Goal: Task Accomplishment & Management: Manage account settings

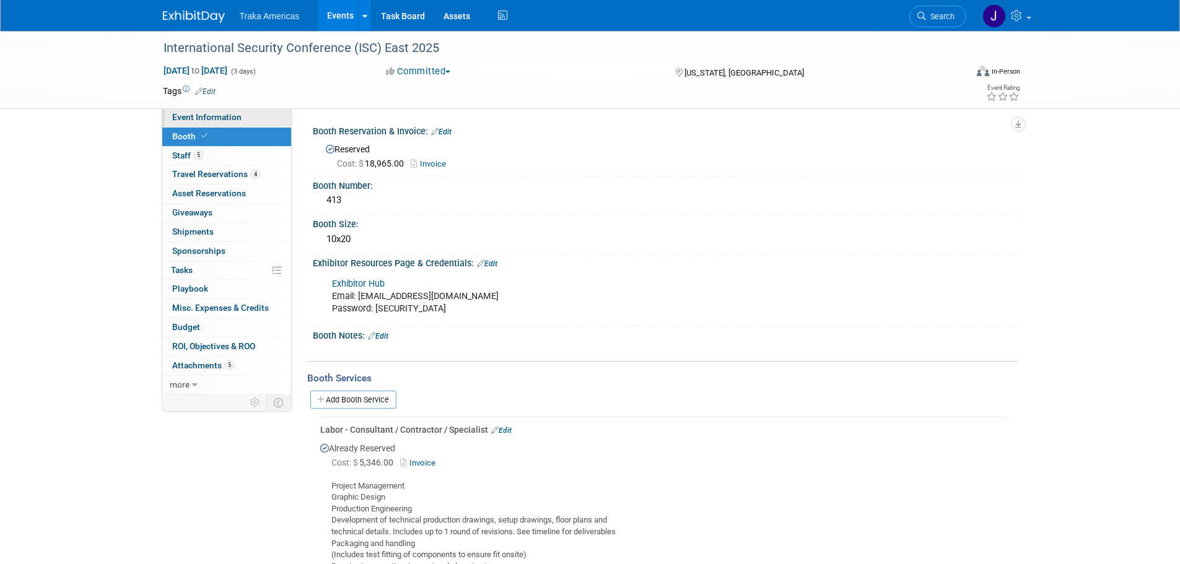
click at [203, 118] on span "Event Information" at bounding box center [206, 117] width 69 height 10
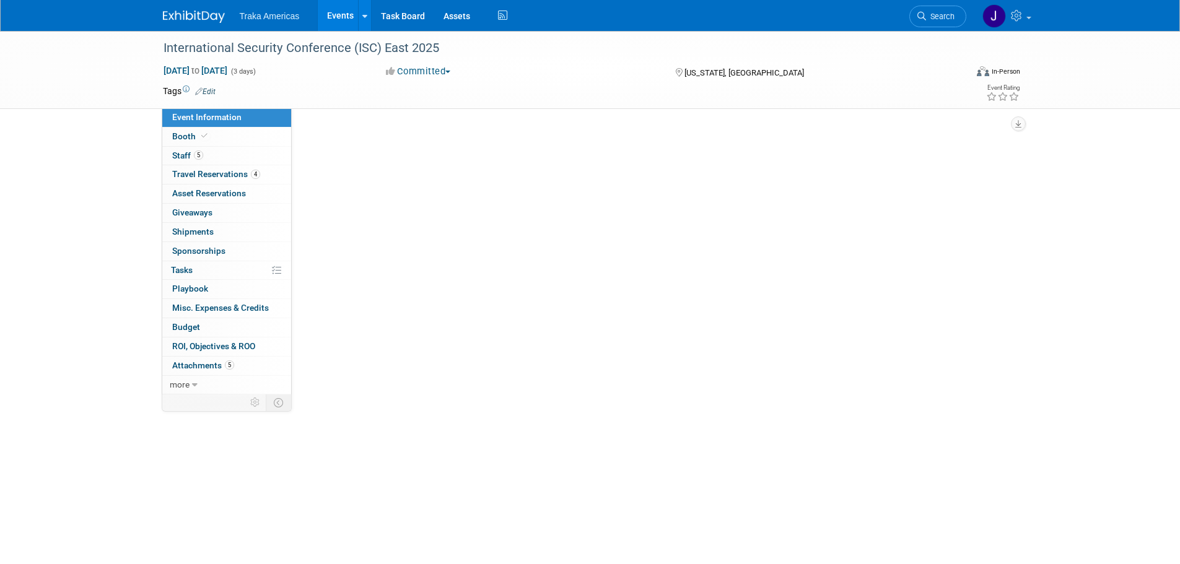
select select "Regional"
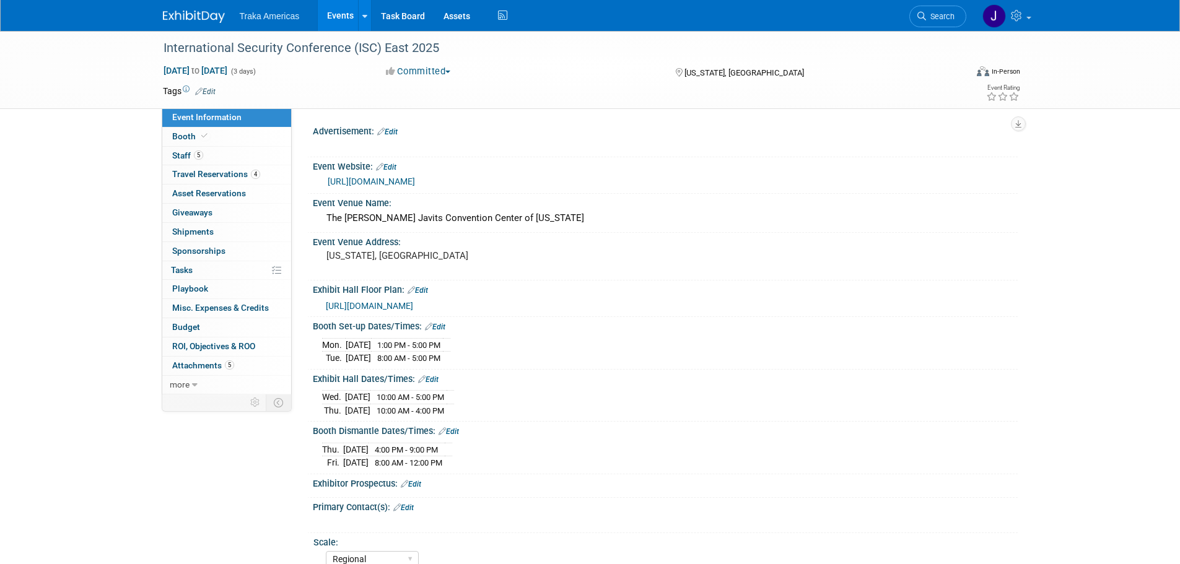
click at [204, 19] on img at bounding box center [194, 17] width 62 height 12
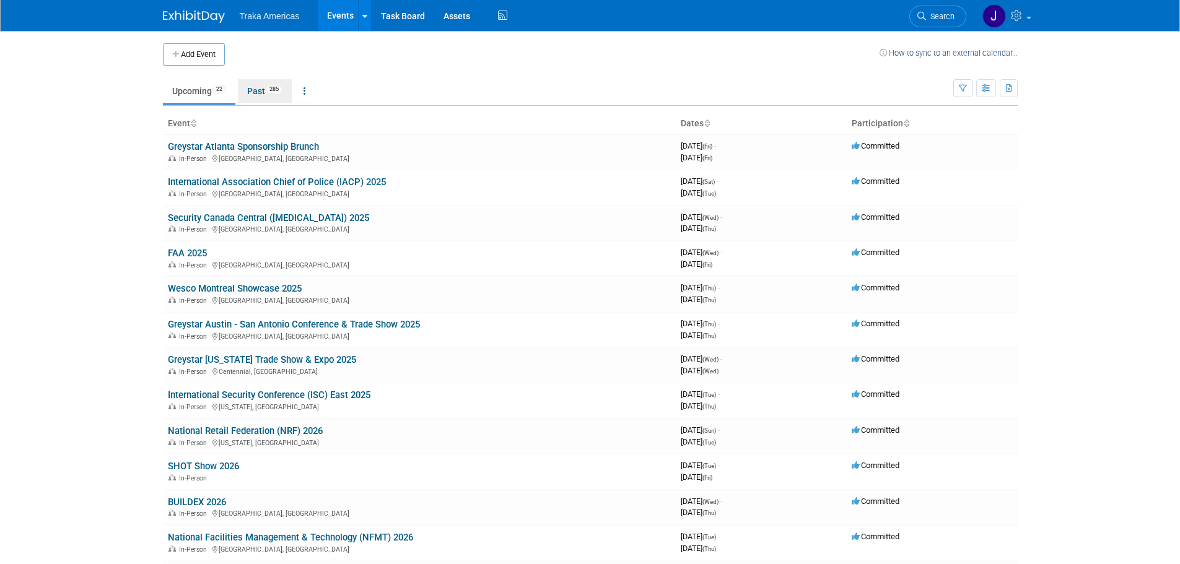
click at [253, 95] on link "Past 285" at bounding box center [265, 91] width 54 height 24
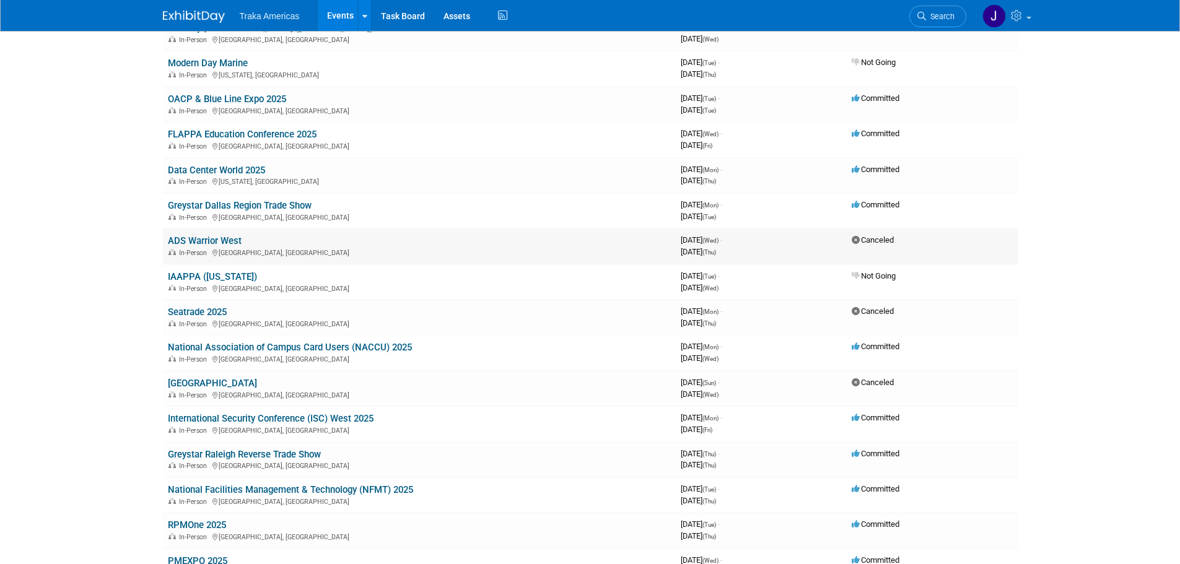
scroll to position [1486, 0]
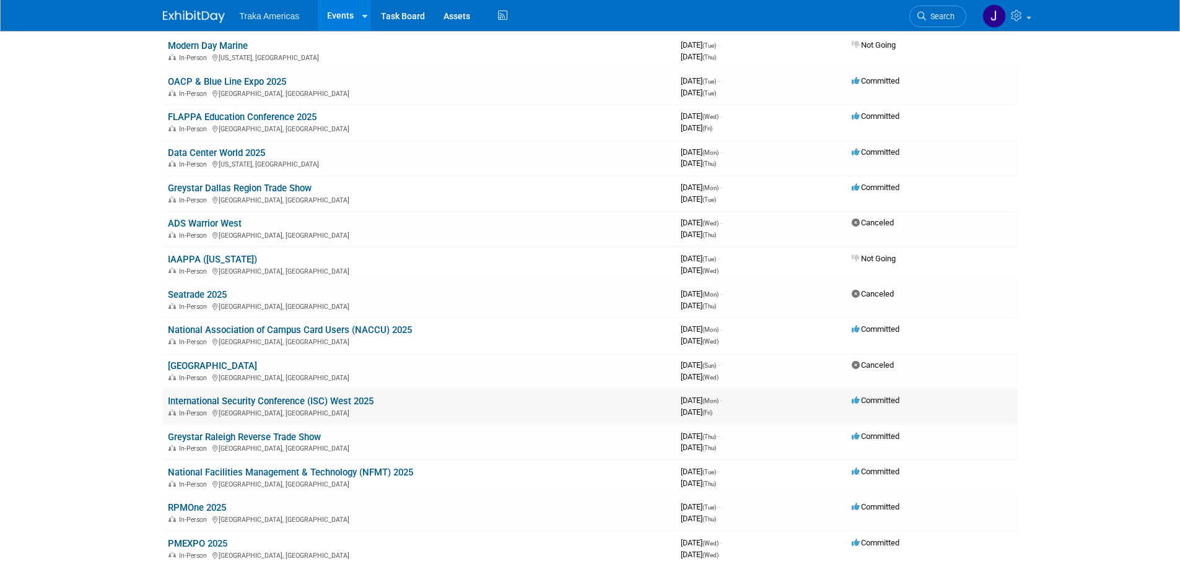
click at [238, 396] on link "International Security Conference (ISC) West 2025" at bounding box center [271, 401] width 206 height 11
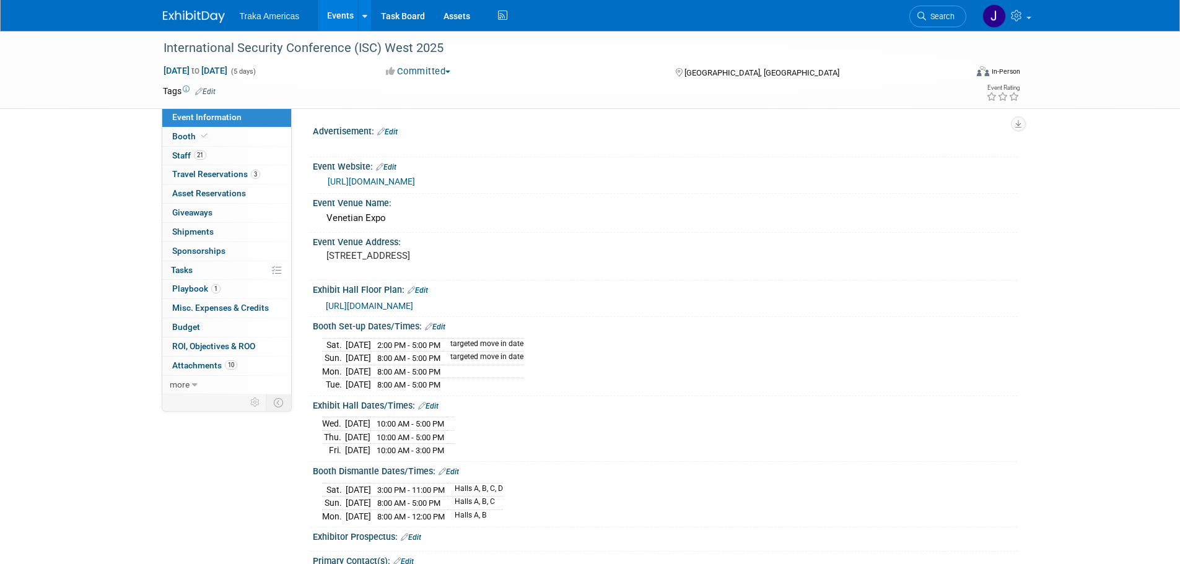
select select "National"
click at [237, 137] on link "Booth" at bounding box center [226, 137] width 129 height 19
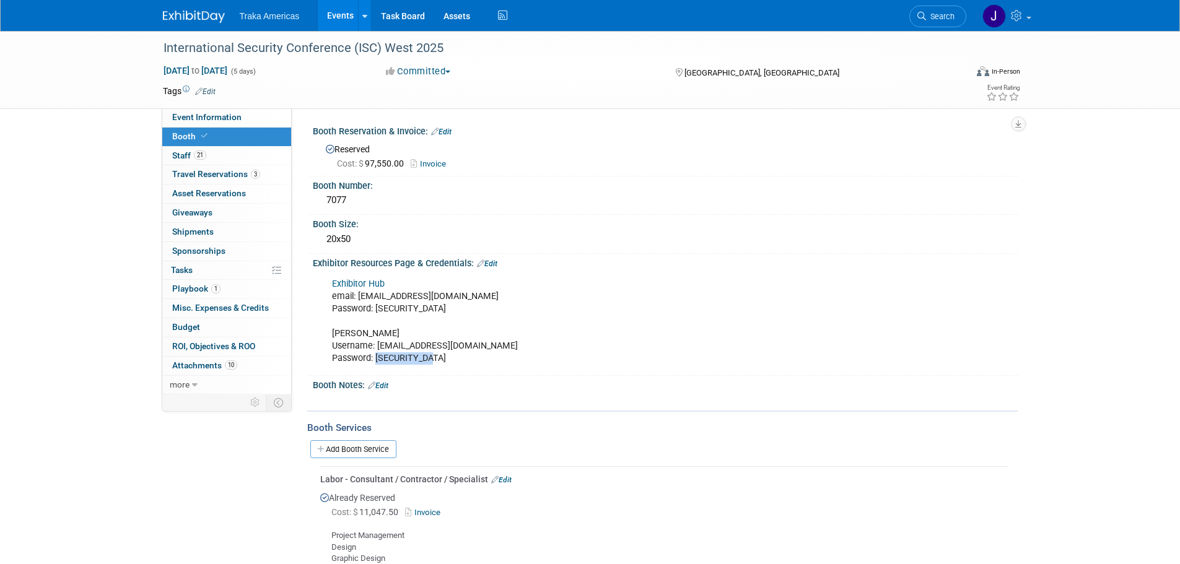
drag, startPoint x: 434, startPoint y: 357, endPoint x: 377, endPoint y: 362, distance: 57.8
click at [377, 362] on div "Exhibitor Hub email: jsaenz@trakausa.com Password: iscWest2025!! Freeman Userna…" at bounding box center [602, 322] width 558 height 100
copy div "Freeman2025!"
drag, startPoint x: 502, startPoint y: 380, endPoint x: 396, endPoint y: 359, distance: 107.4
click at [502, 380] on div "Booth Notes: Edit" at bounding box center [665, 384] width 705 height 16
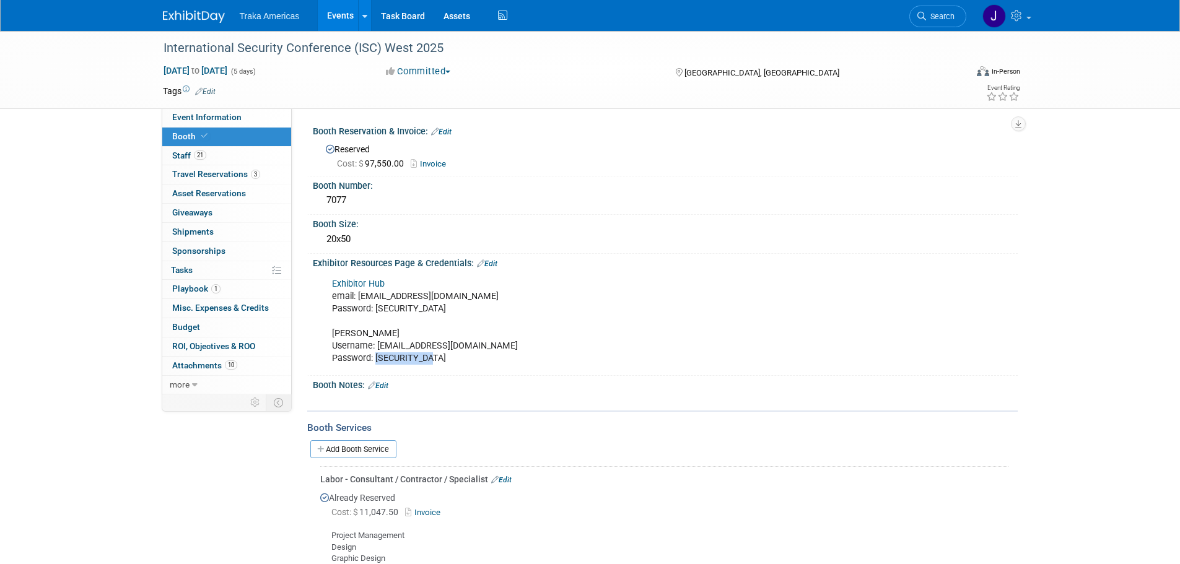
drag, startPoint x: 435, startPoint y: 358, endPoint x: 375, endPoint y: 360, distance: 59.5
click at [375, 360] on div "Exhibitor Hub email: jsaenz@trakausa.com Password: iscWest2025!! Freeman Userna…" at bounding box center [602, 322] width 558 height 100
copy div "Freeman2025!"
click at [177, 11] on img at bounding box center [194, 17] width 62 height 12
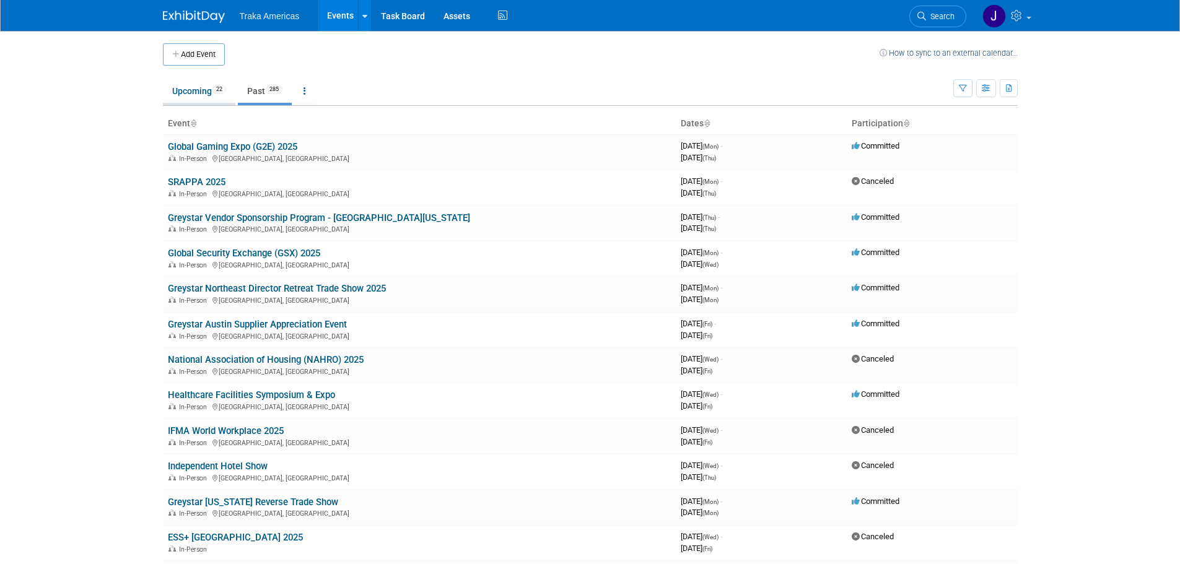
click at [184, 93] on link "Upcoming 22" at bounding box center [199, 91] width 72 height 24
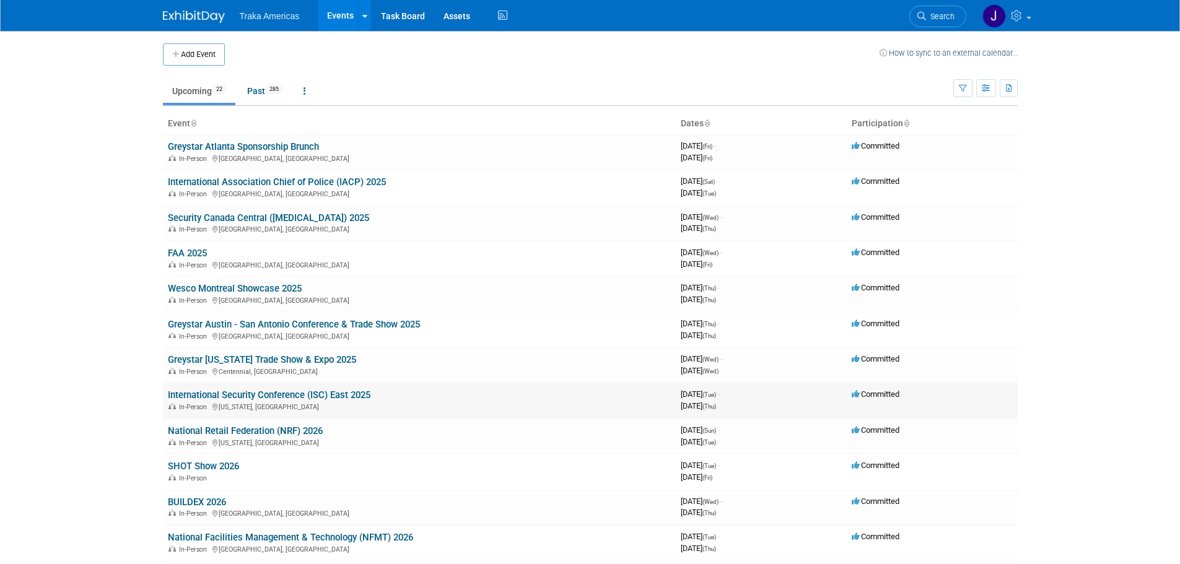
click at [268, 391] on link "International Security Conference (ISC) East 2025" at bounding box center [269, 395] width 203 height 11
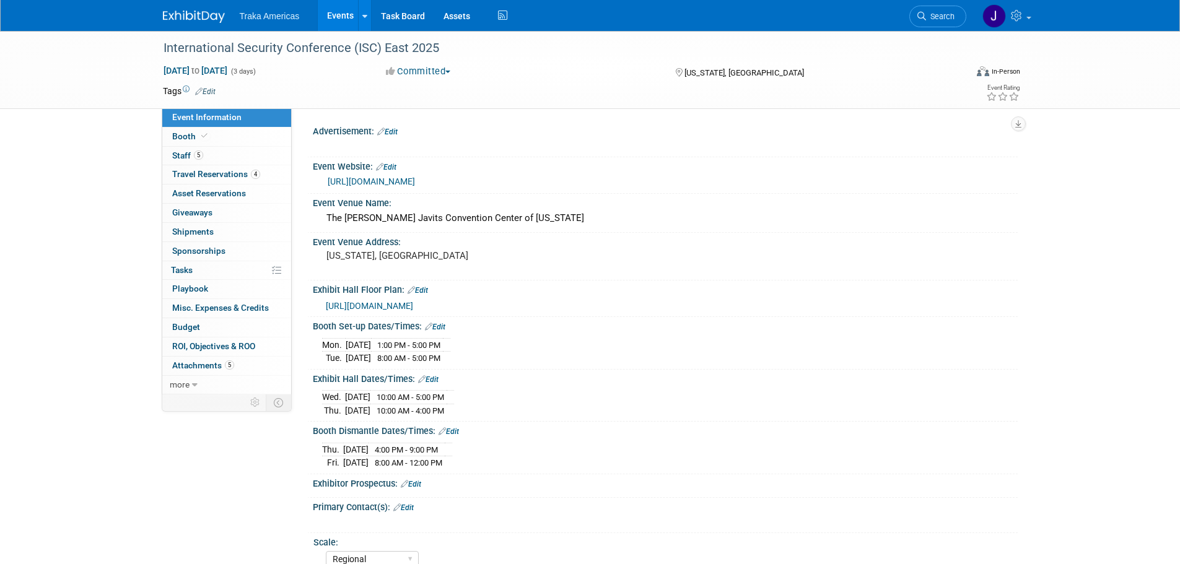
select select "Regional"
click at [210, 132] on link "Booth" at bounding box center [226, 137] width 129 height 19
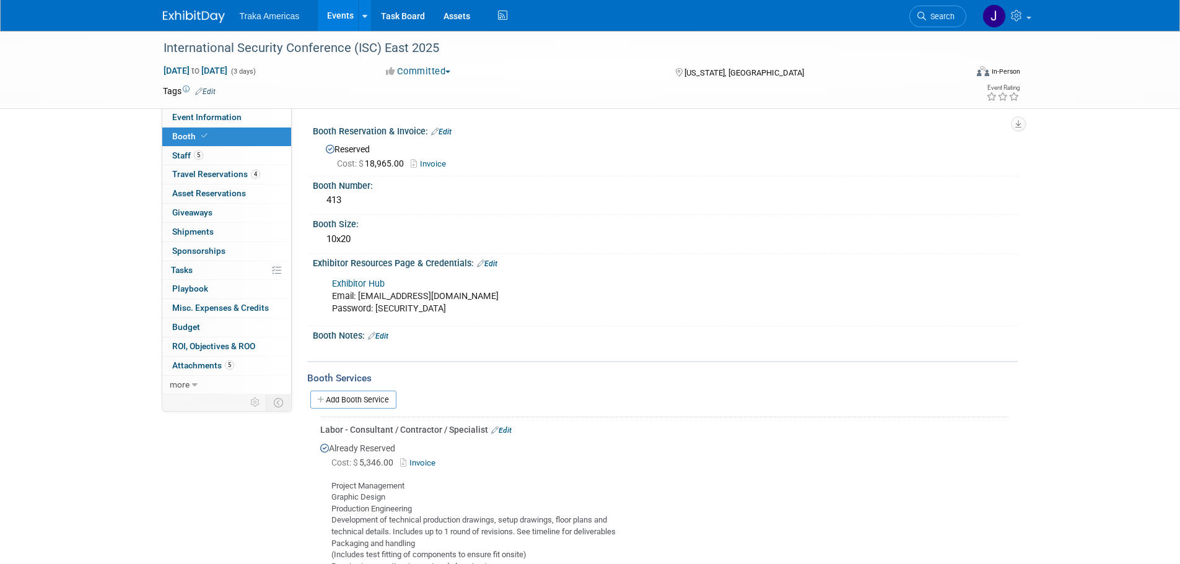
click at [487, 266] on link "Edit" at bounding box center [487, 264] width 20 height 9
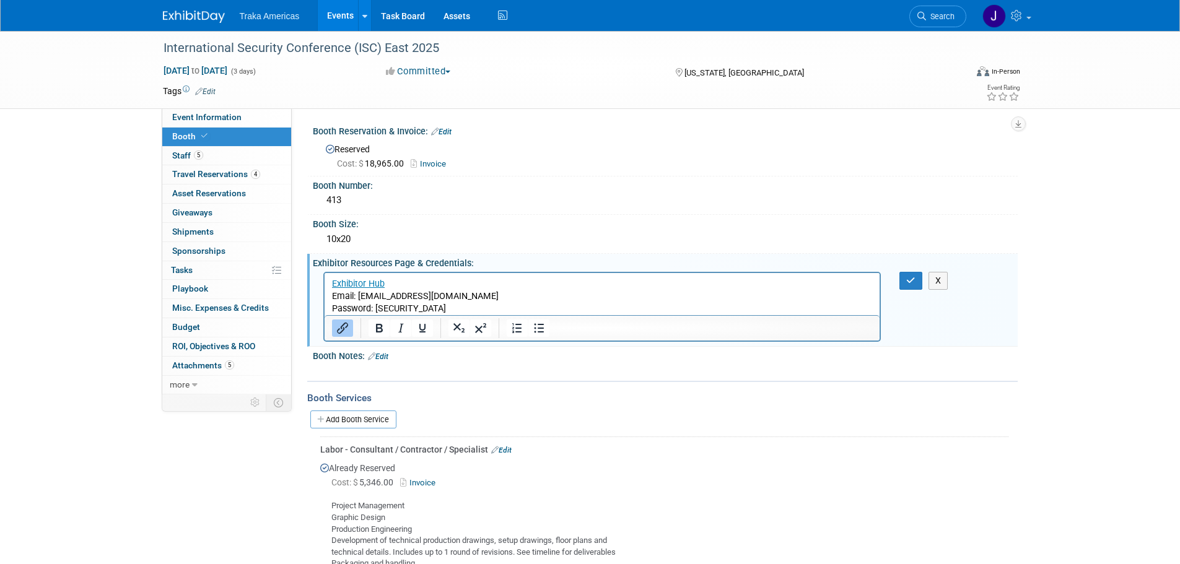
click at [466, 308] on p "Exhibitor Hub Email: [EMAIL_ADDRESS][DOMAIN_NAME] Password: [SECURITY_DATA]" at bounding box center [601, 295] width 541 height 37
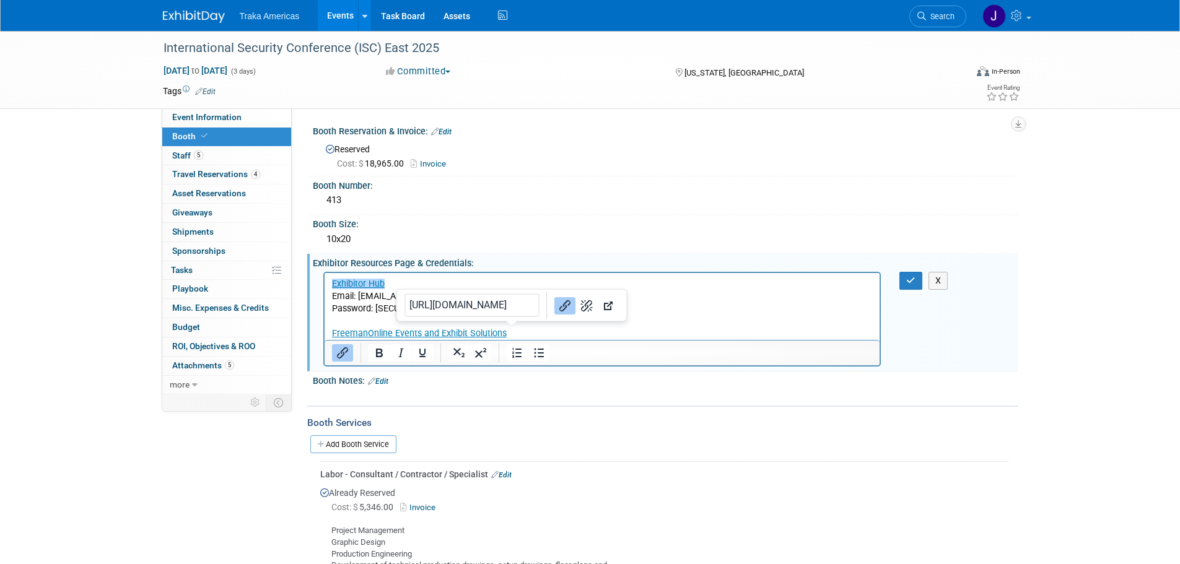
click at [585, 328] on p "FreemanOnline Events and Exhibit Solutions" at bounding box center [601, 333] width 541 height 12
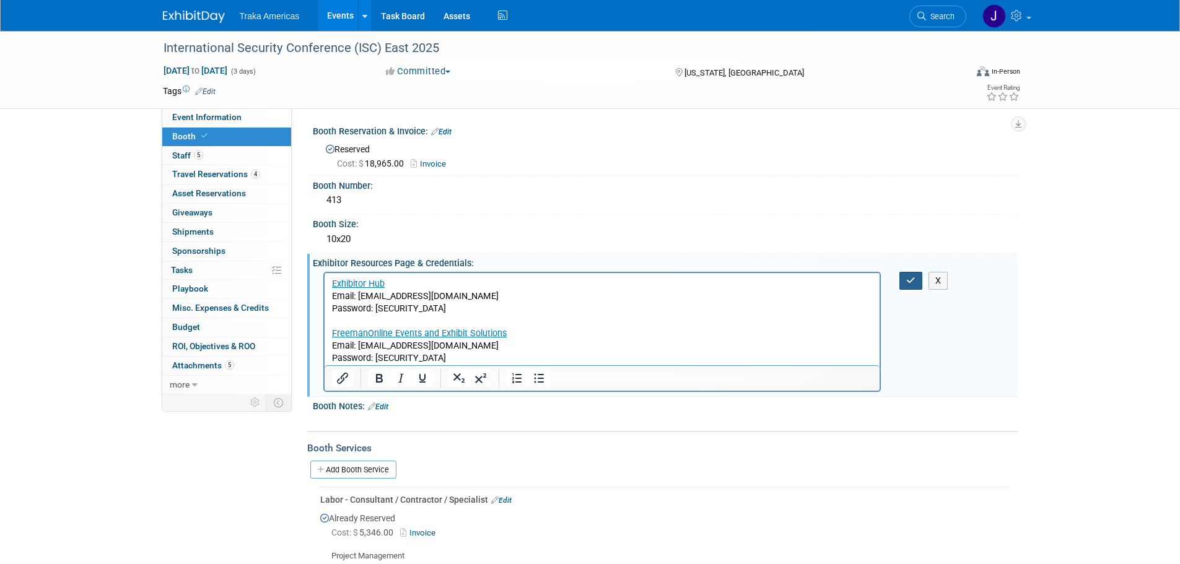
click at [910, 277] on icon "button" at bounding box center [910, 280] width 9 height 9
